Goal: Transaction & Acquisition: Purchase product/service

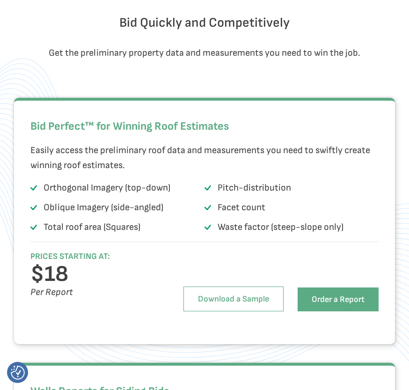
scroll to position [984, 0]
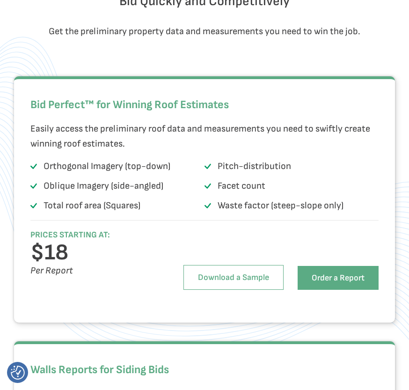
click at [360, 311] on div "EagleBot Online Transform residential construction with precise aerial property…" at bounding box center [278, 308] width 246 height 70
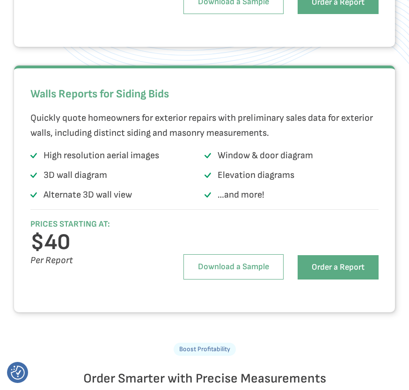
scroll to position [1093, 0]
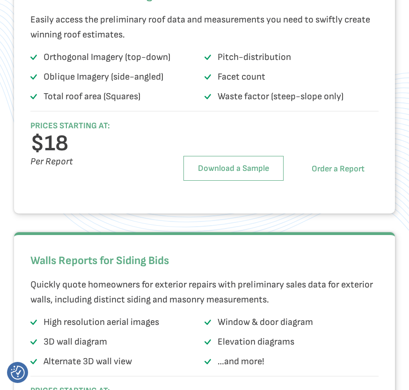
click at [340, 181] on link "Order a Report" at bounding box center [338, 169] width 81 height 24
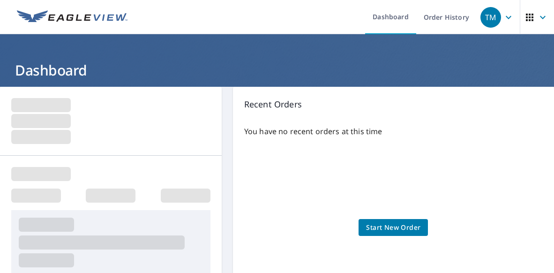
click at [393, 234] on link "Start New Order" at bounding box center [392, 227] width 69 height 17
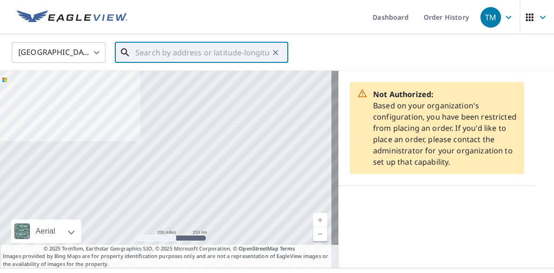
click at [215, 52] on input "text" at bounding box center [201, 52] width 133 height 26
paste input "1773 STATE HIGHWAY 420"
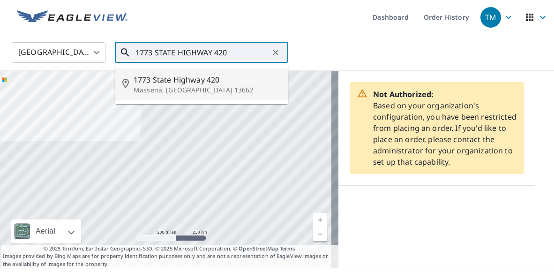
click at [192, 80] on span "1773 State Highway 420" at bounding box center [206, 79] width 147 height 11
type input "1773 State Highway 420 Massena, NY 13662"
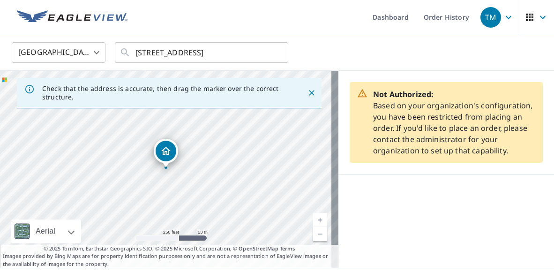
click at [163, 153] on icon "Dropped pin, building 1, Residential property, 1773 State Highway 420 Massena, …" at bounding box center [165, 150] width 11 height 11
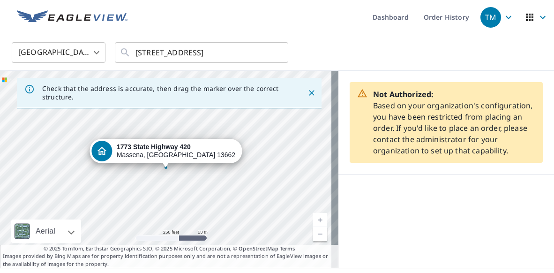
click at [164, 167] on div at bounding box center [166, 167] width 4 height 4
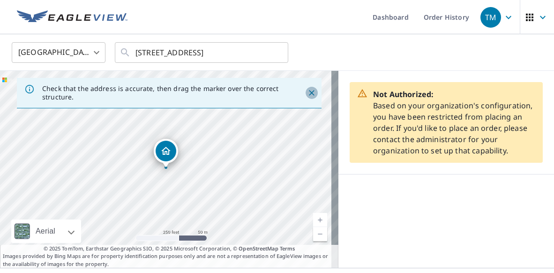
click at [307, 95] on icon "Close" at bounding box center [311, 92] width 9 height 9
